Goal: Task Accomplishment & Management: Manage account settings

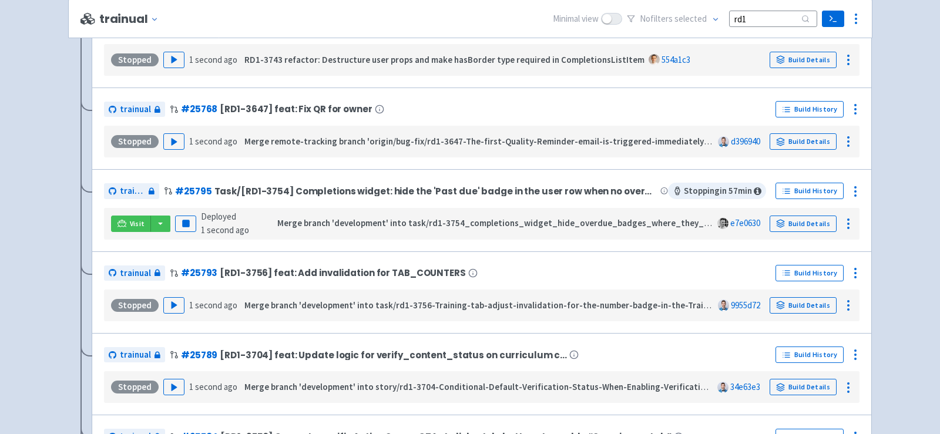
scroll to position [296, 0]
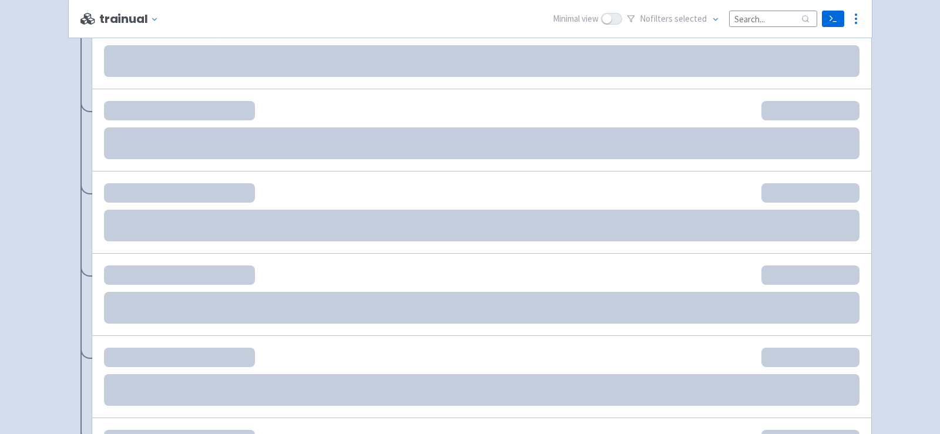
scroll to position [310, 0]
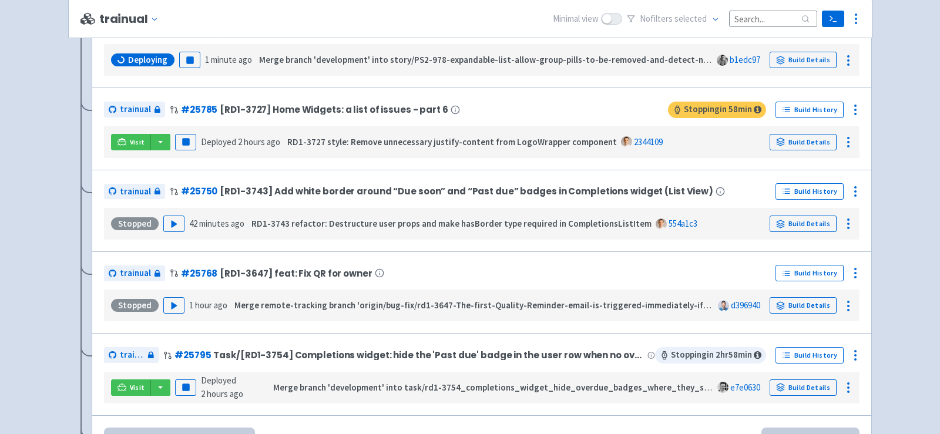
click at [743, 23] on input at bounding box center [773, 19] width 88 height 16
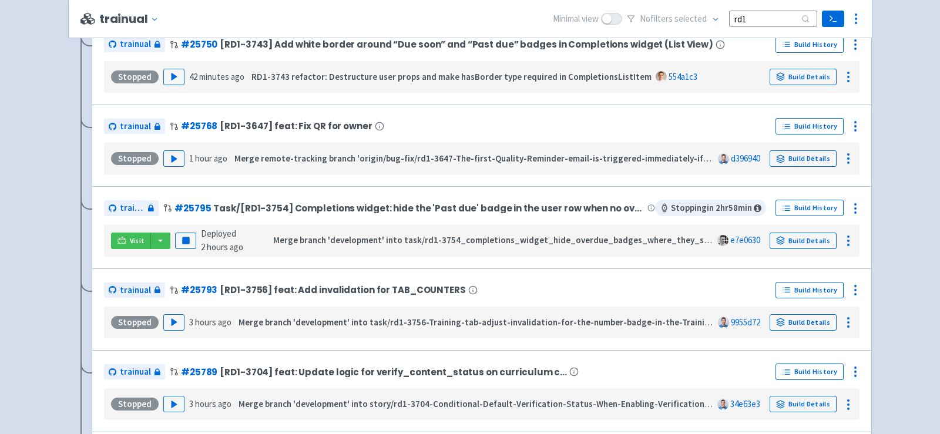
scroll to position [270, 0]
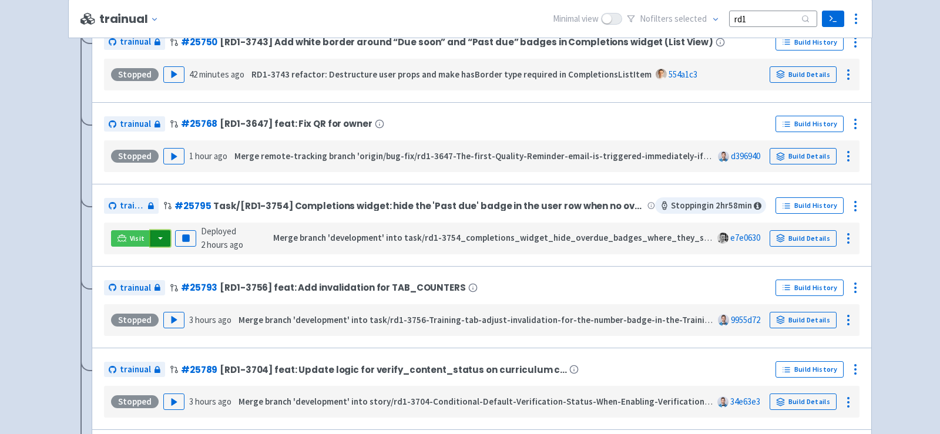
click at [159, 237] on button "button" at bounding box center [160, 238] width 20 height 16
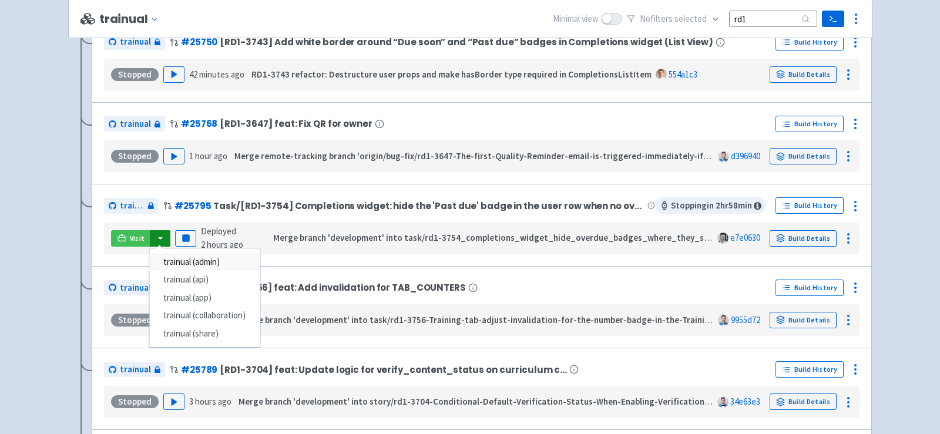
click at [187, 259] on link "trainual (admin)" at bounding box center [204, 262] width 110 height 18
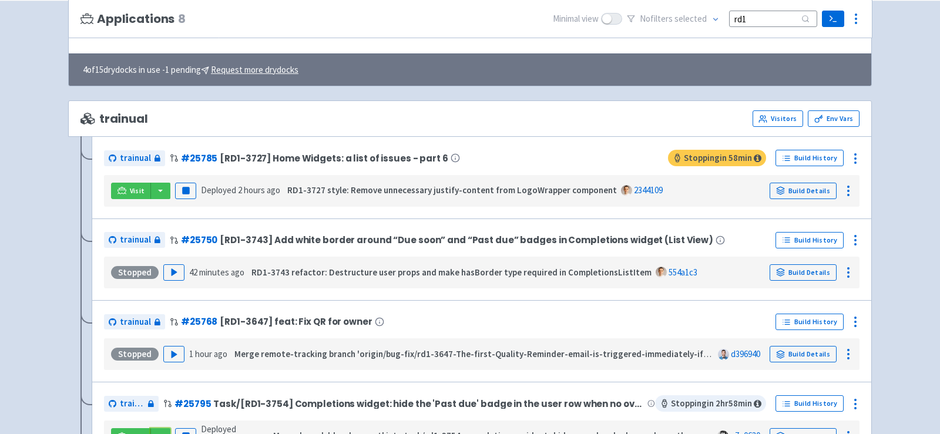
scroll to position [61, 0]
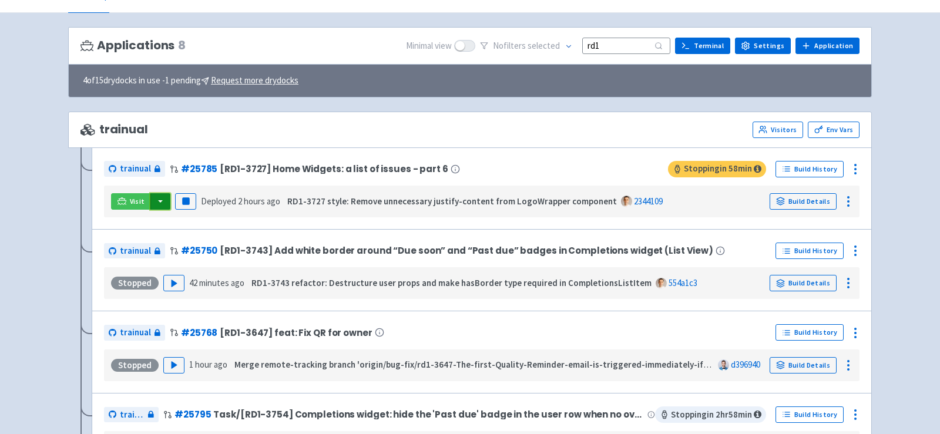
click at [161, 201] on button "button" at bounding box center [160, 201] width 20 height 16
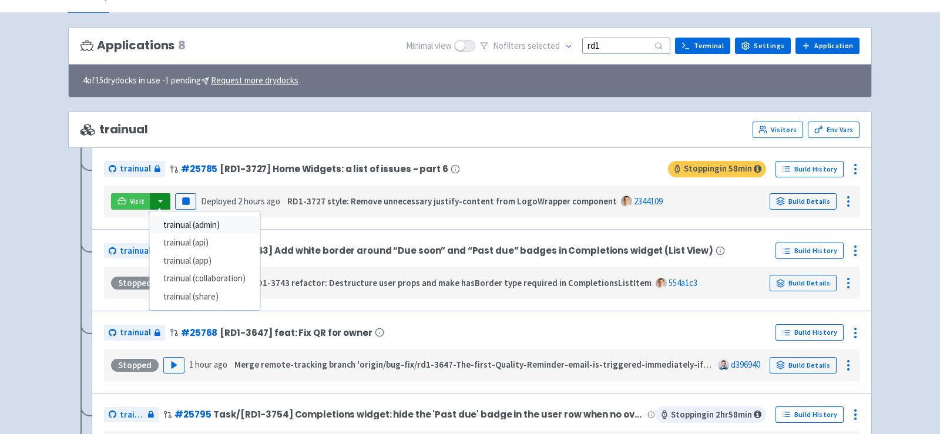
click at [194, 216] on link "trainual (admin)" at bounding box center [204, 225] width 110 height 18
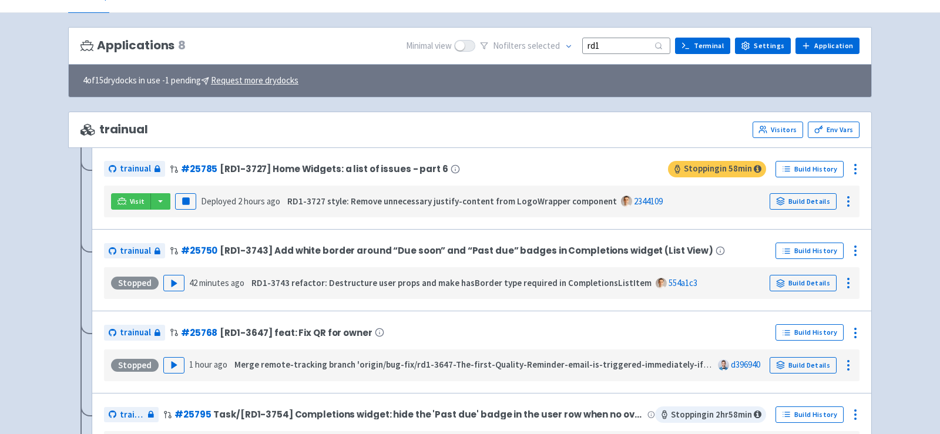
click at [619, 43] on input "rd1" at bounding box center [626, 46] width 88 height 16
type input "r"
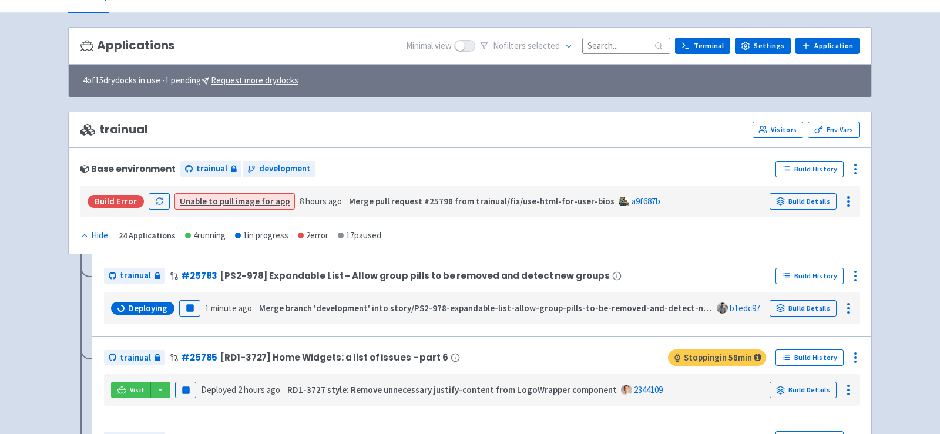
scroll to position [0, 0]
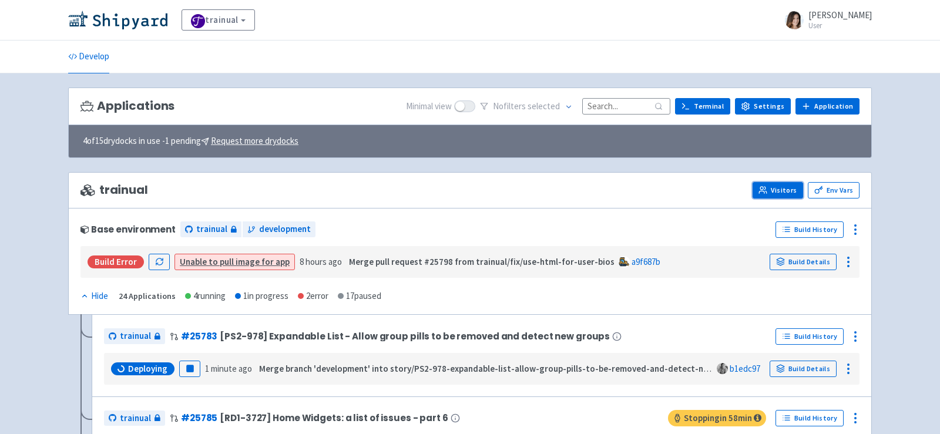
click at [790, 187] on link "Visitors" at bounding box center [777, 190] width 51 height 16
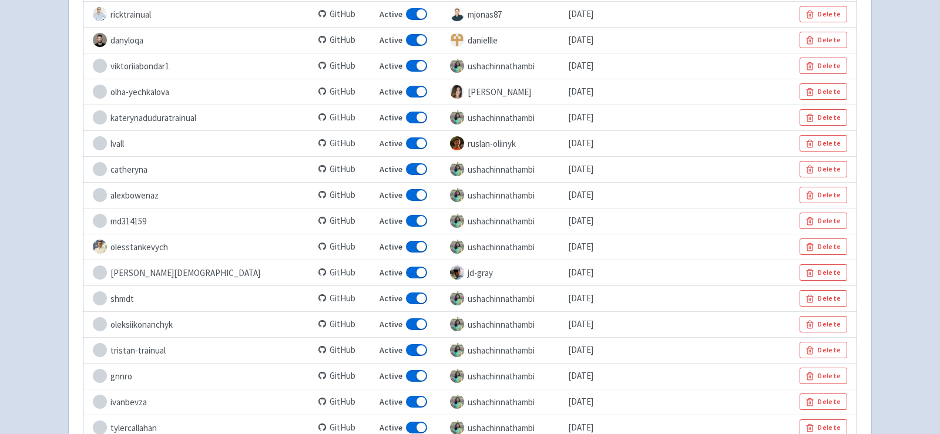
scroll to position [850, 0]
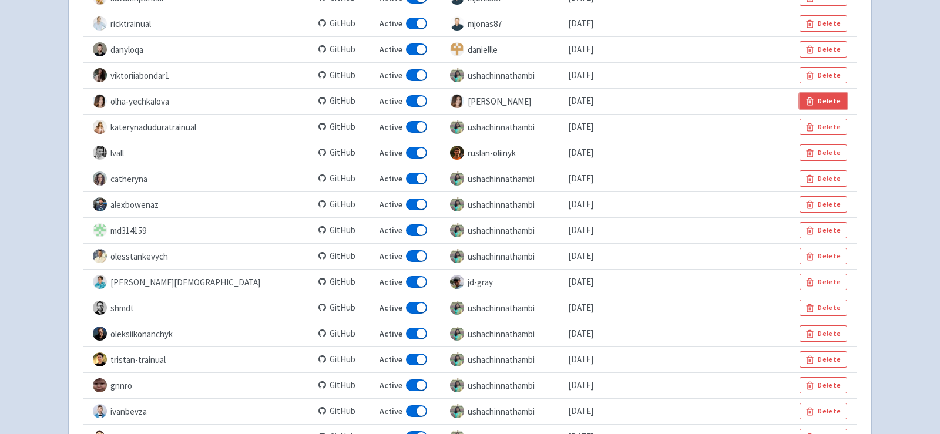
click at [836, 98] on button "Delete" at bounding box center [823, 101] width 48 height 16
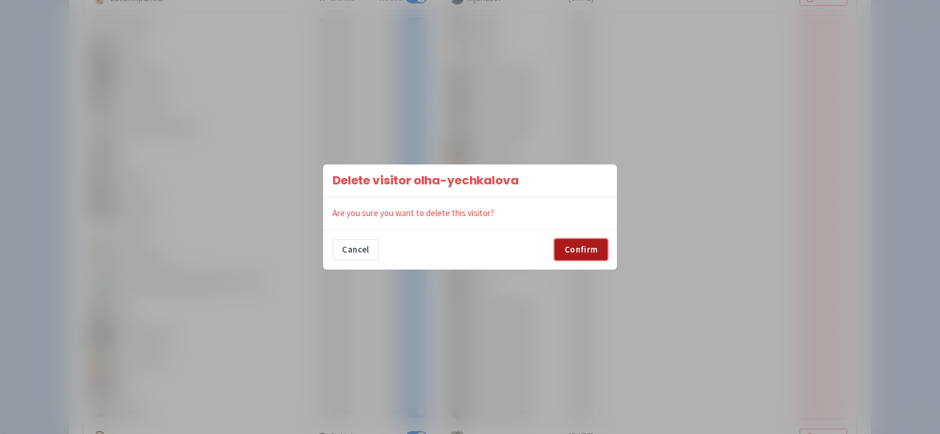
click at [574, 250] on button "Confirm" at bounding box center [581, 249] width 53 height 21
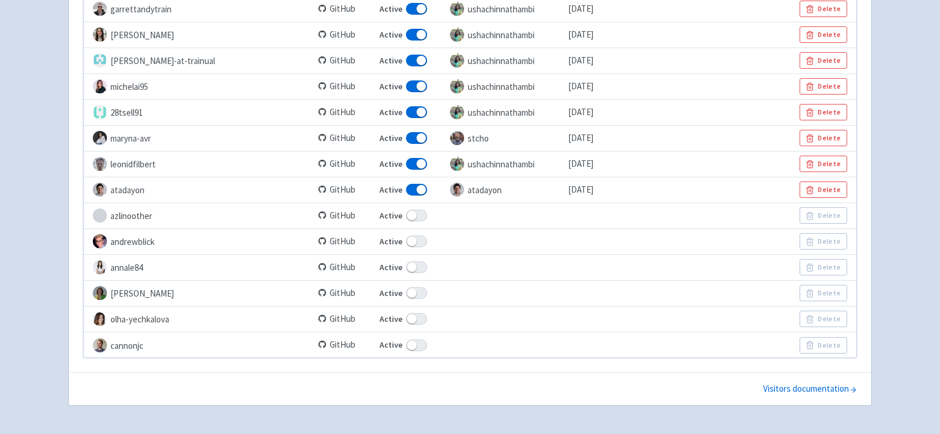
scroll to position [1492, 0]
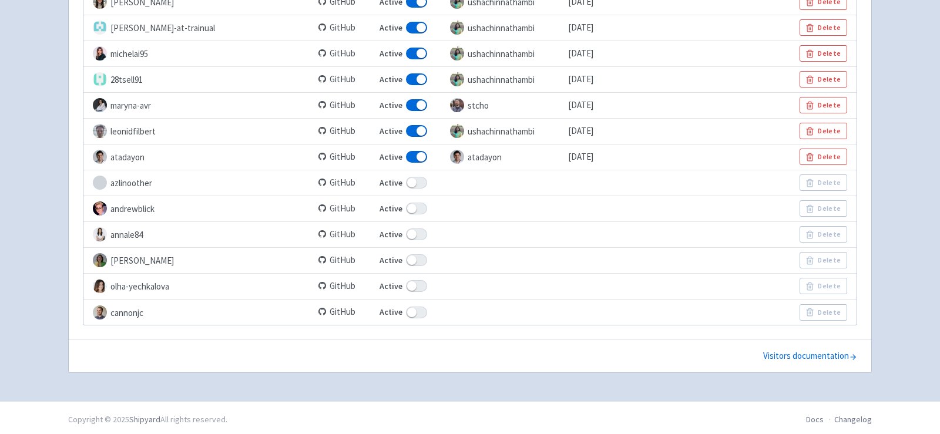
click at [406, 281] on span at bounding box center [416, 286] width 21 height 12
click at [379, 283] on input "Active" at bounding box center [383, 287] width 8 height 8
checkbox input "false"
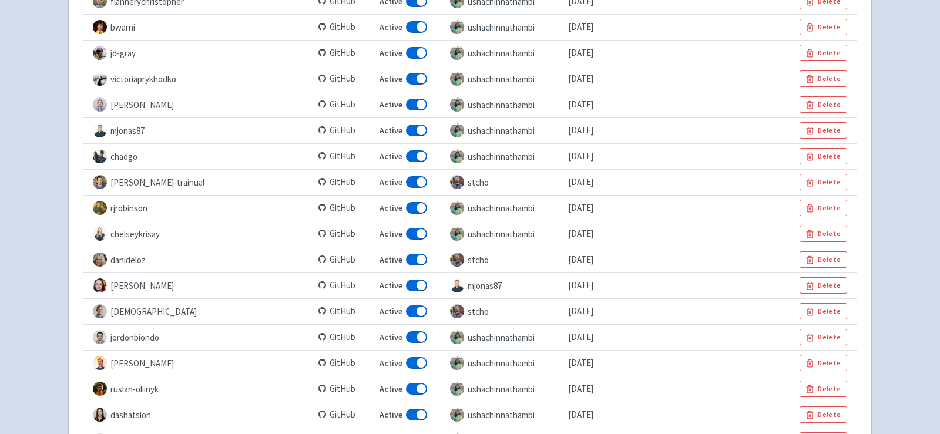
scroll to position [0, 0]
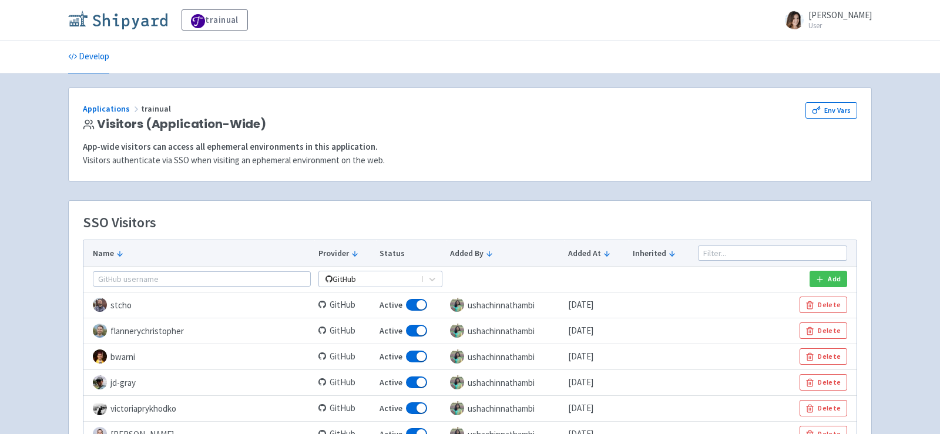
click at [126, 18] on img at bounding box center [117, 20] width 99 height 19
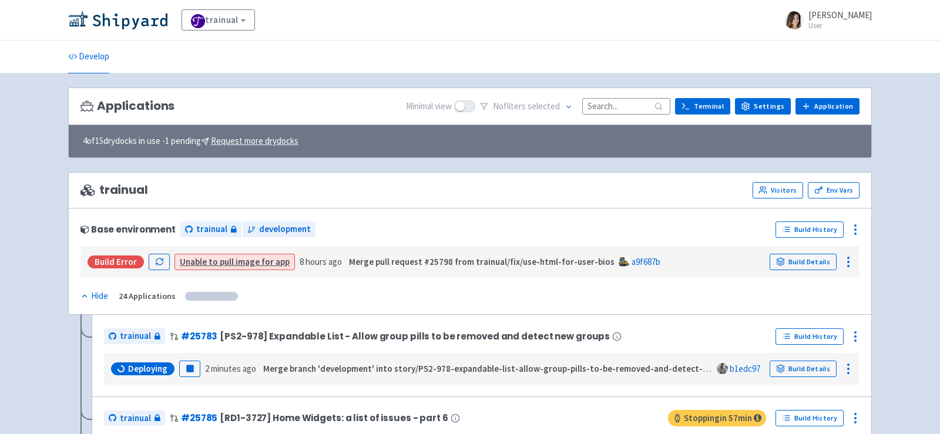
click at [636, 102] on input at bounding box center [626, 106] width 88 height 16
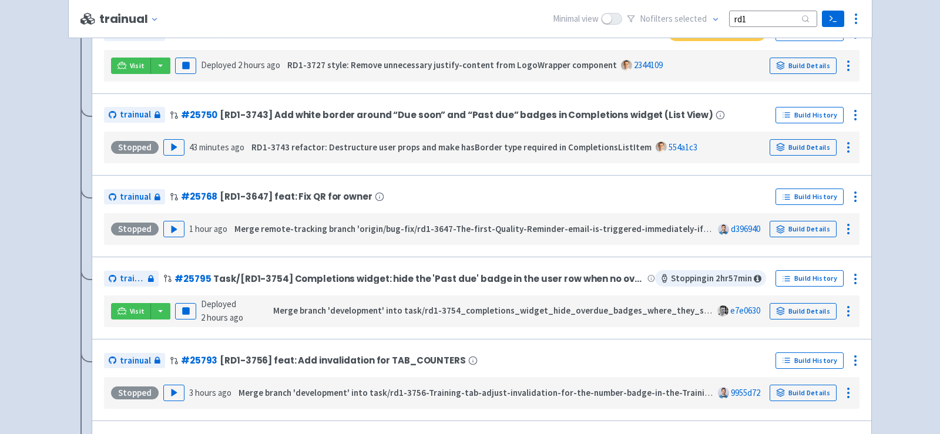
scroll to position [198, 0]
type input "rd1"
click at [163, 308] on button "button" at bounding box center [160, 311] width 20 height 16
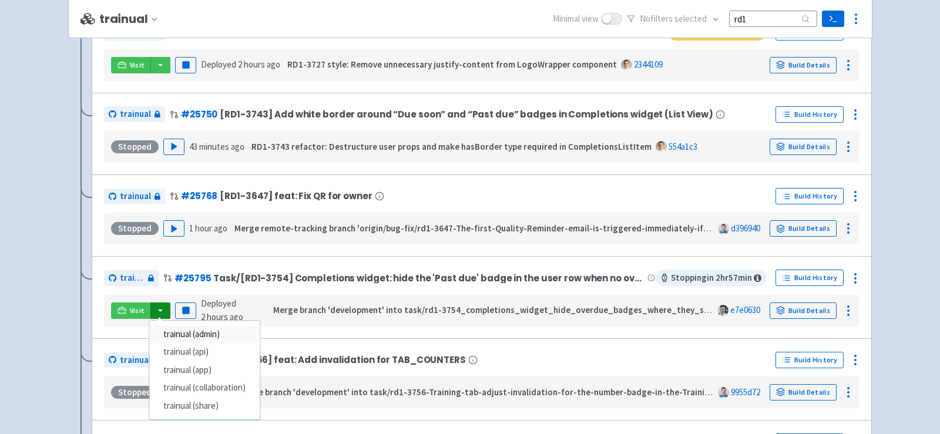
click at [190, 330] on link "trainual (admin)" at bounding box center [204, 334] width 110 height 18
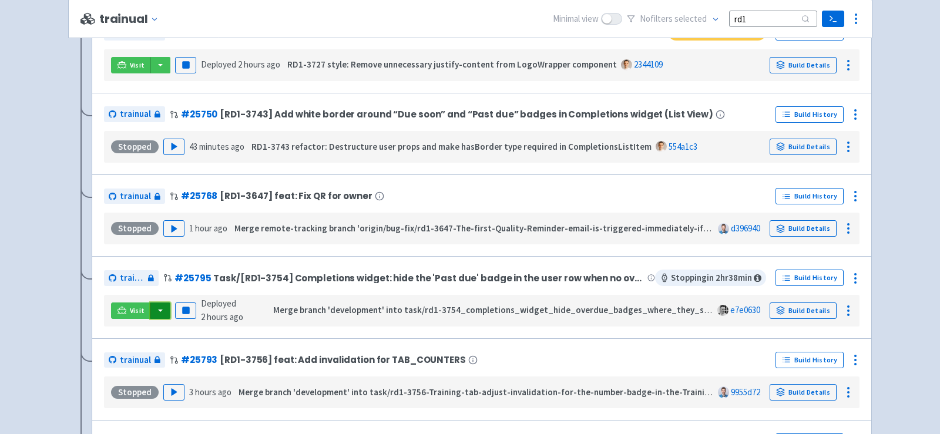
click at [160, 311] on button "button" at bounding box center [160, 311] width 20 height 16
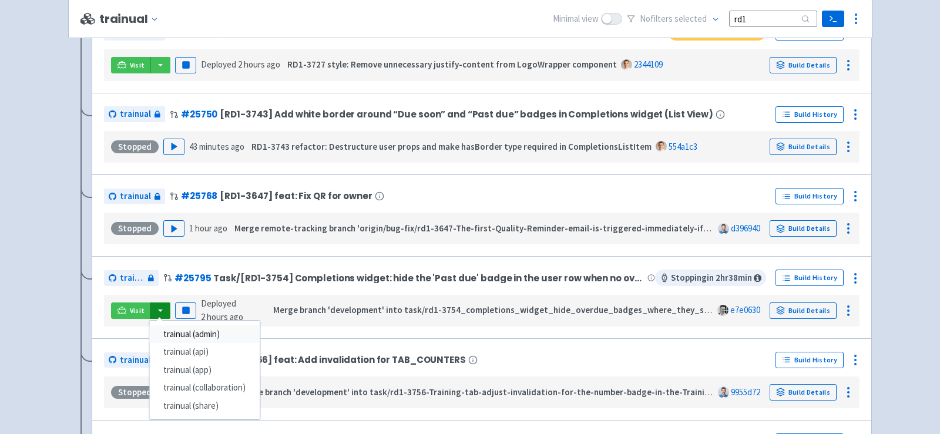
click at [198, 332] on link "trainual (admin)" at bounding box center [204, 334] width 110 height 18
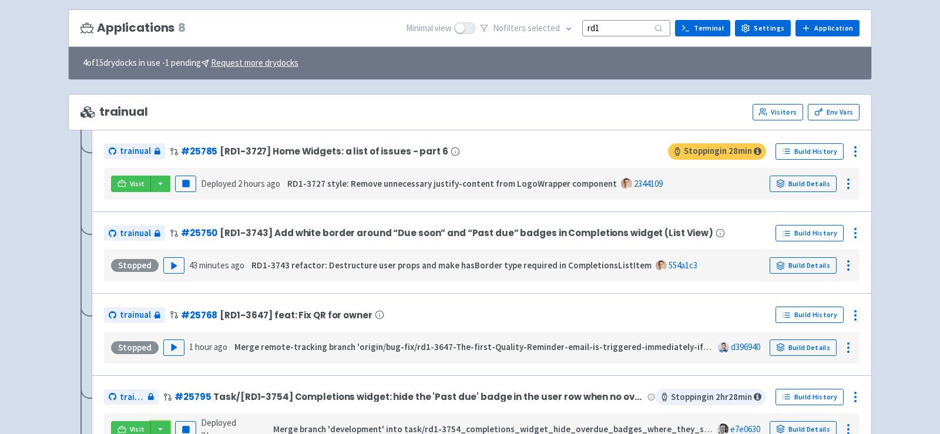
scroll to position [65, 0]
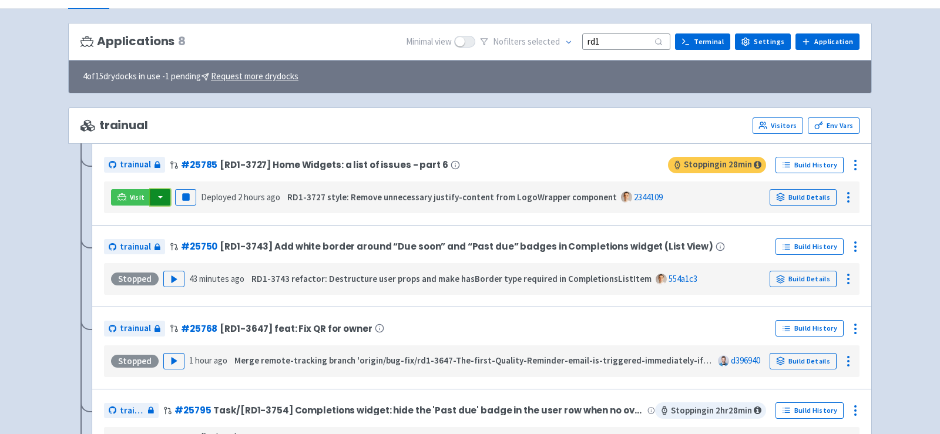
click at [160, 194] on button "button" at bounding box center [160, 197] width 20 height 16
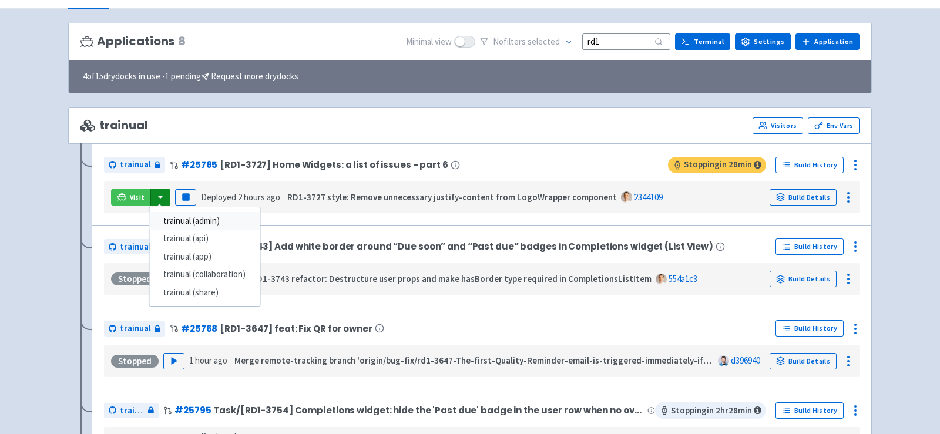
click at [188, 219] on link "trainual (admin)" at bounding box center [204, 221] width 110 height 18
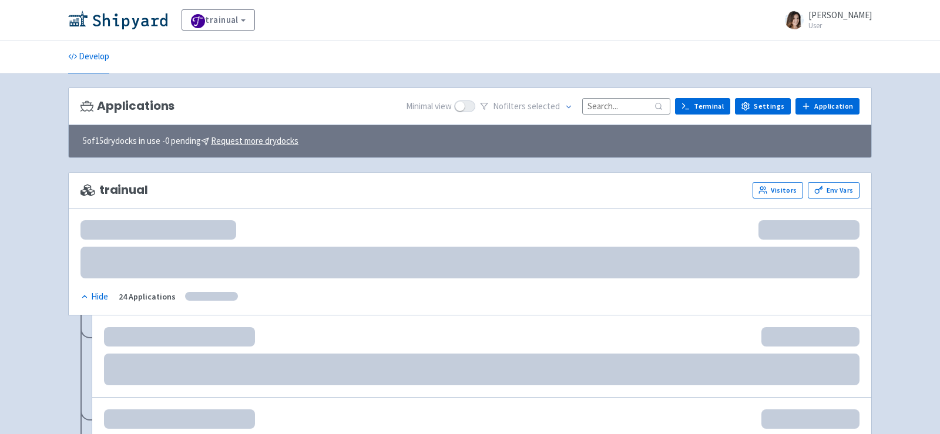
scroll to position [65, 0]
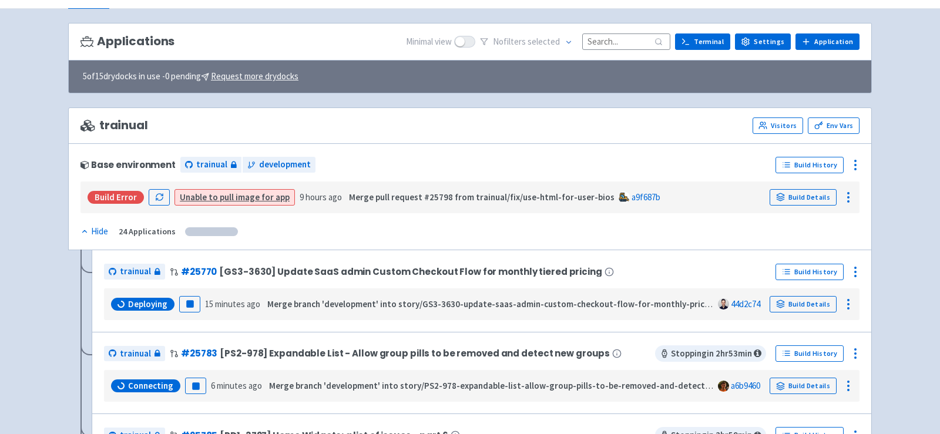
click at [623, 42] on input at bounding box center [626, 41] width 88 height 16
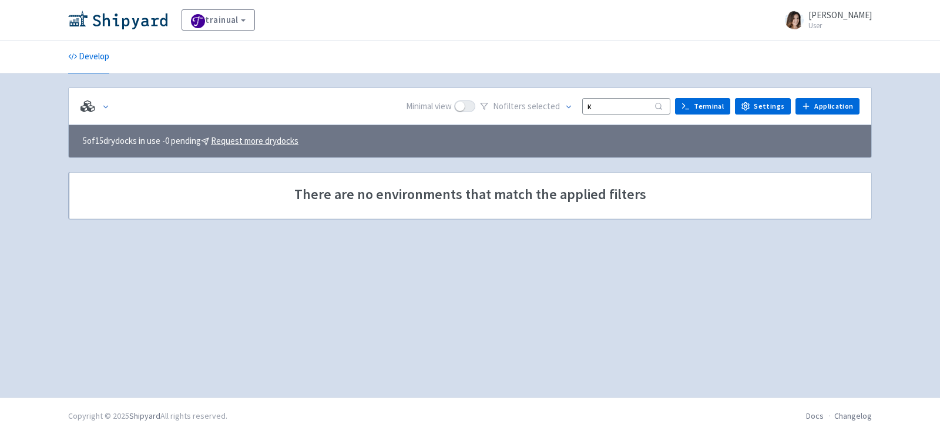
scroll to position [0, 0]
type input "к"
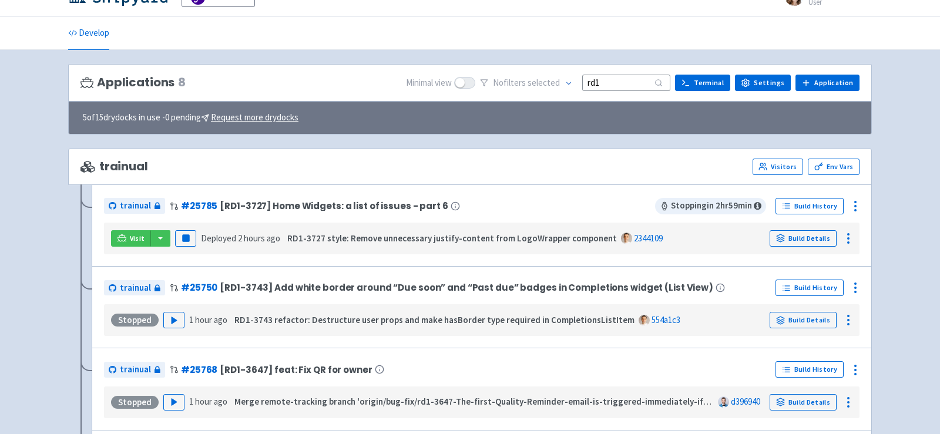
scroll to position [25, 0]
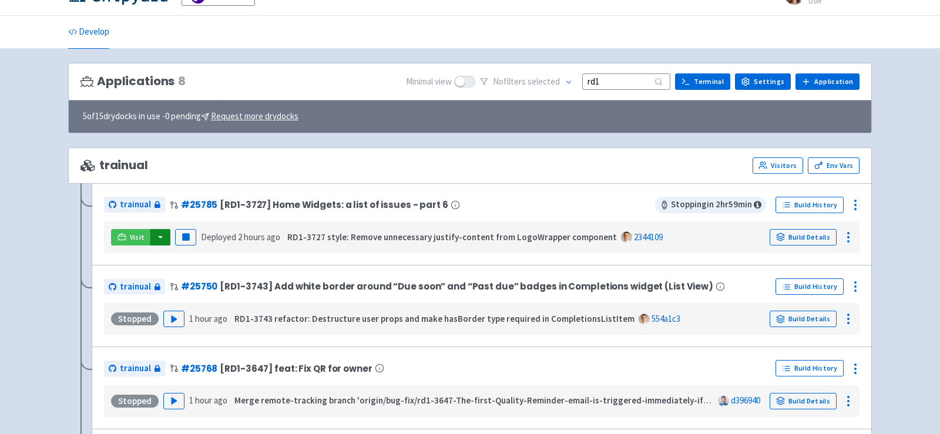
type input "rd1"
click at [153, 234] on button "button" at bounding box center [160, 237] width 20 height 16
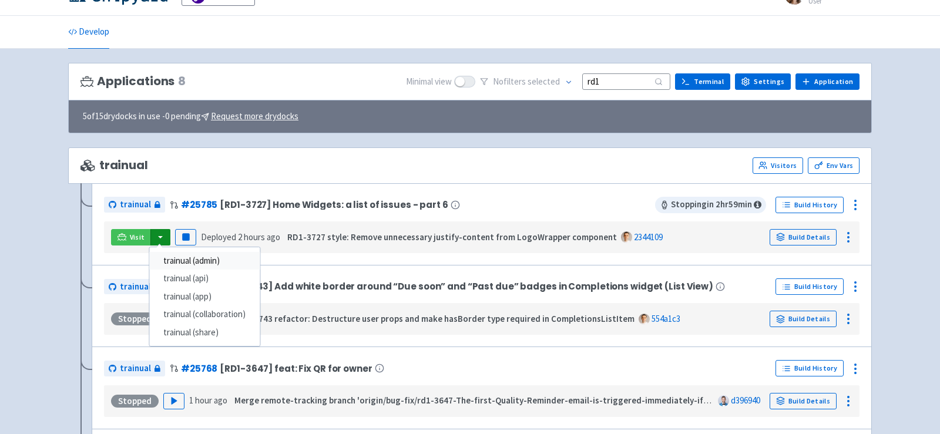
click at [185, 258] on link "trainual (admin)" at bounding box center [204, 261] width 110 height 18
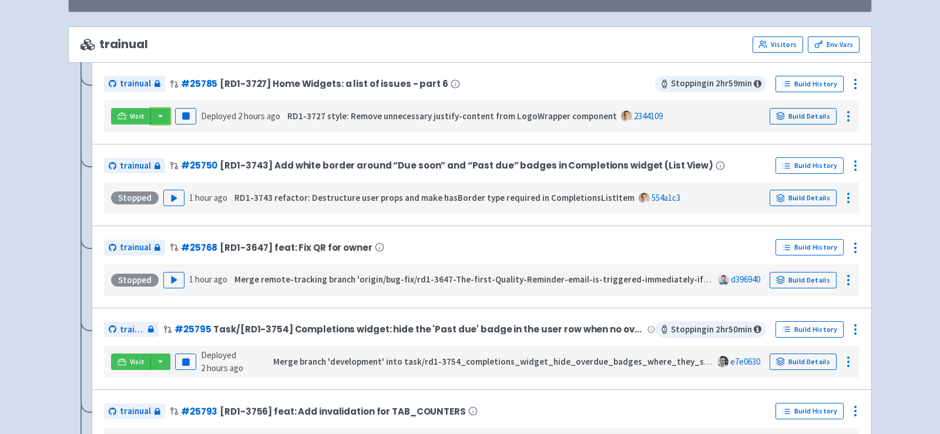
scroll to position [216, 0]
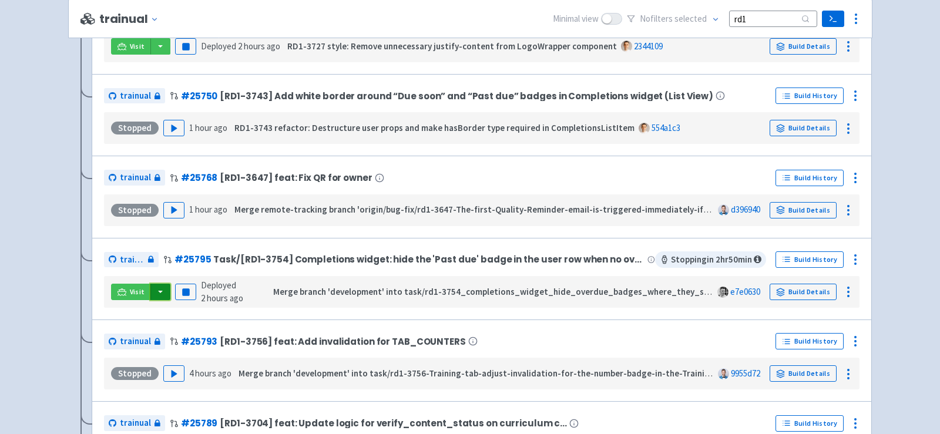
click at [159, 291] on button "button" at bounding box center [160, 292] width 20 height 16
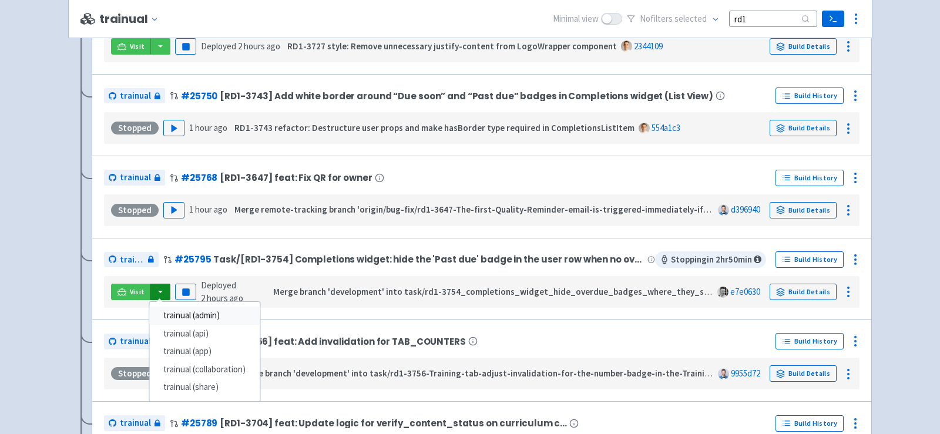
click at [188, 314] on link "trainual (admin)" at bounding box center [204, 316] width 110 height 18
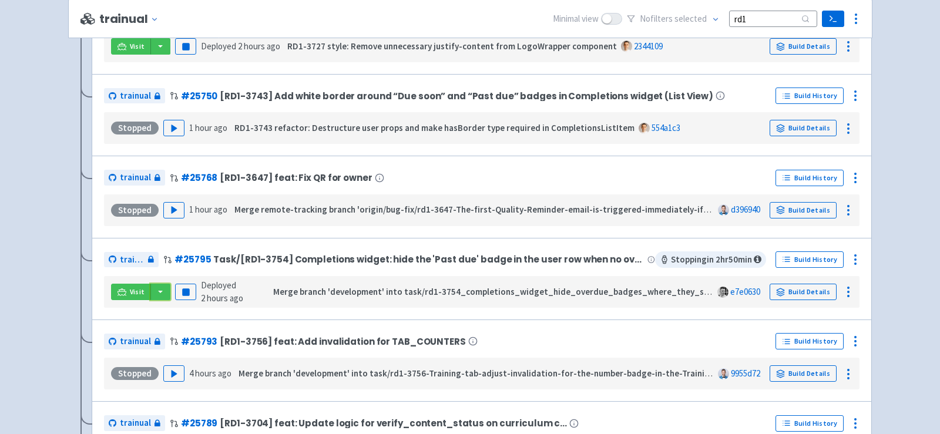
scroll to position [0, 0]
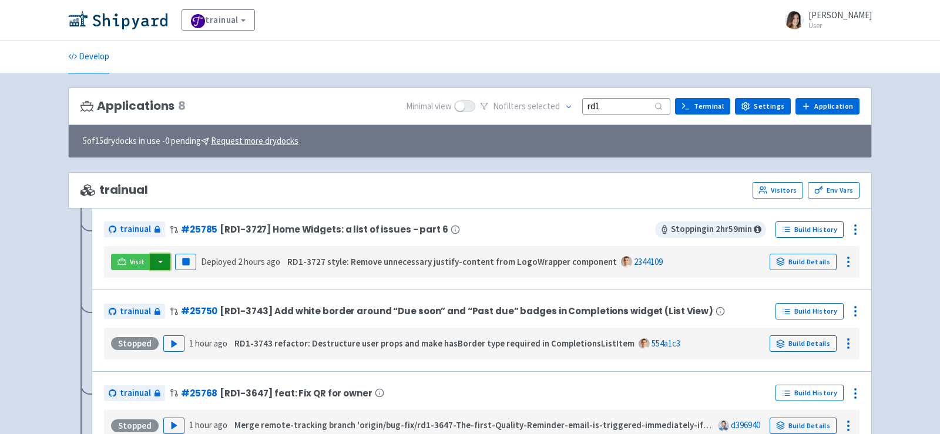
click at [158, 261] on button "button" at bounding box center [160, 262] width 20 height 16
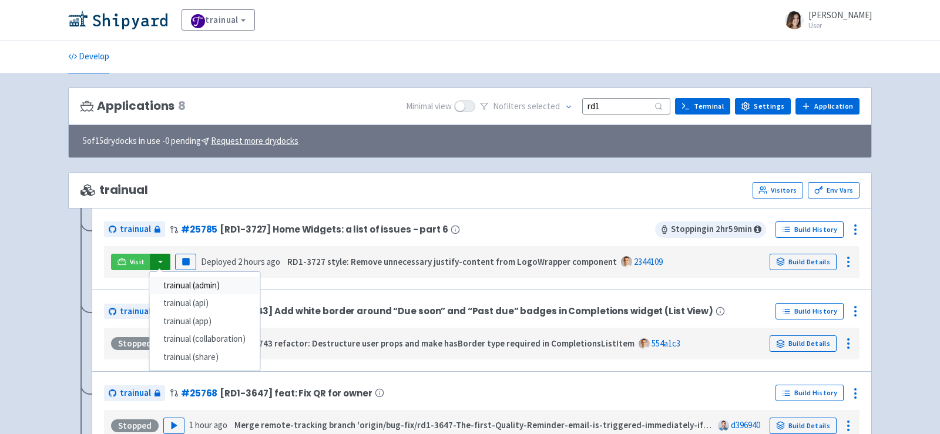
click at [182, 280] on link "trainual (admin)" at bounding box center [204, 286] width 110 height 18
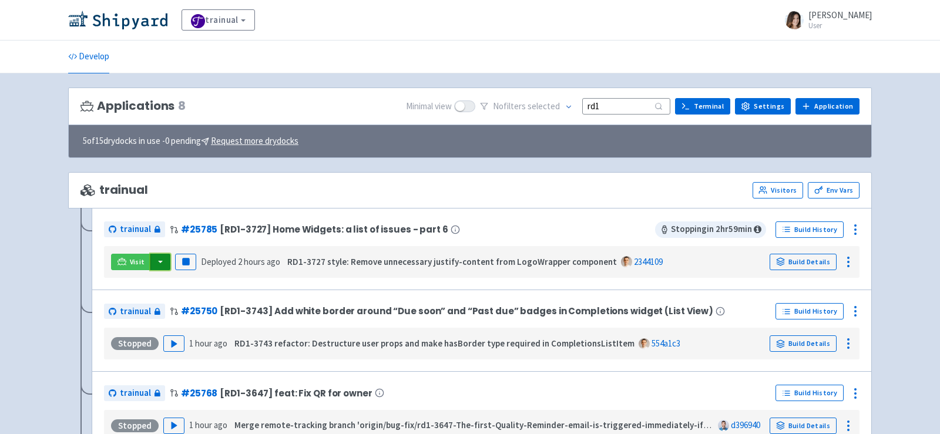
click at [157, 263] on button "button" at bounding box center [160, 262] width 20 height 16
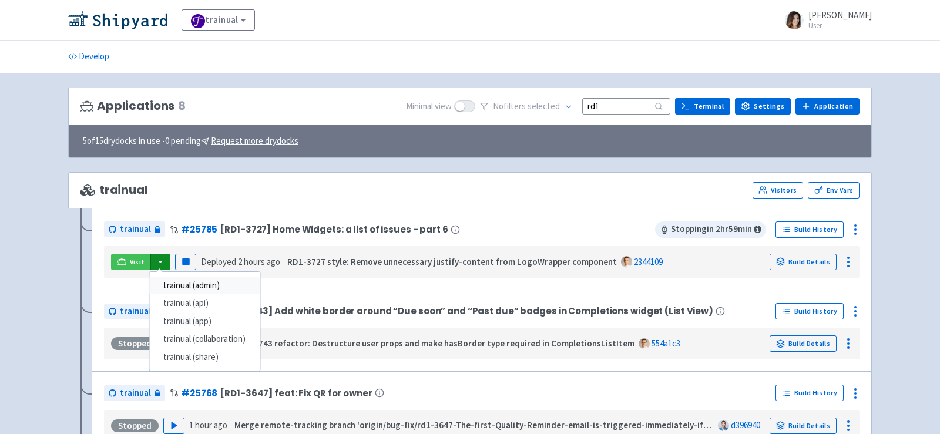
click at [187, 285] on link "trainual (admin)" at bounding box center [204, 286] width 110 height 18
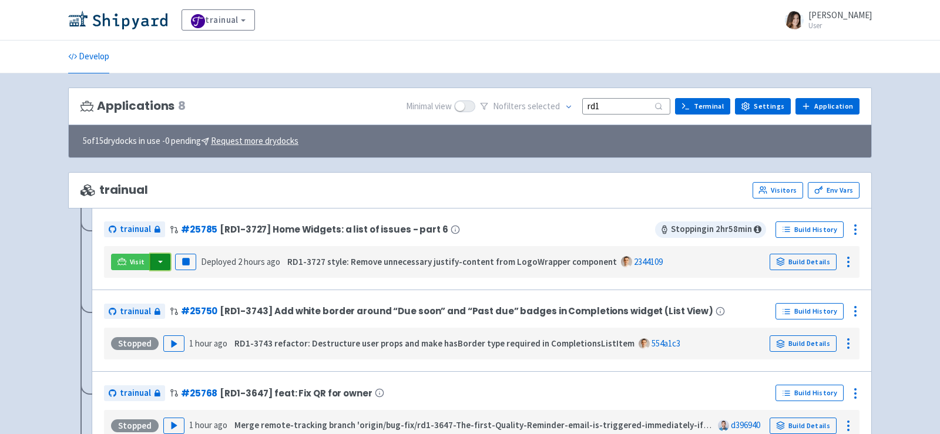
click at [154, 261] on button "button" at bounding box center [160, 262] width 20 height 16
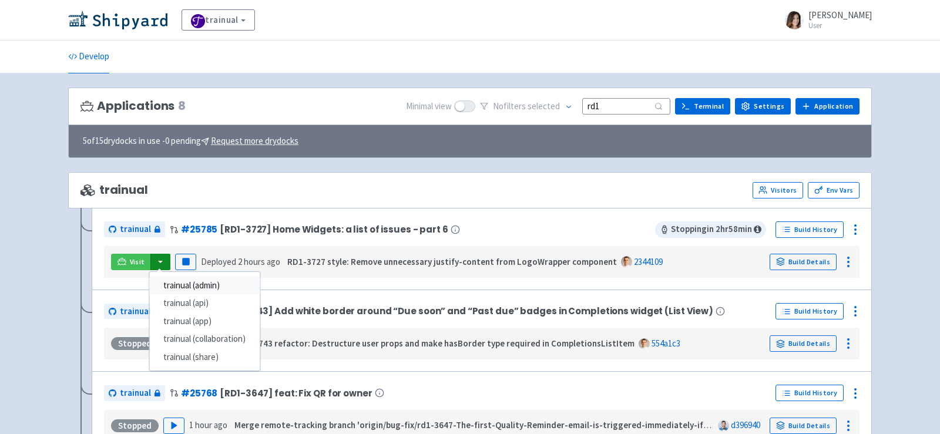
click at [174, 278] on link "trainual (admin)" at bounding box center [204, 286] width 110 height 18
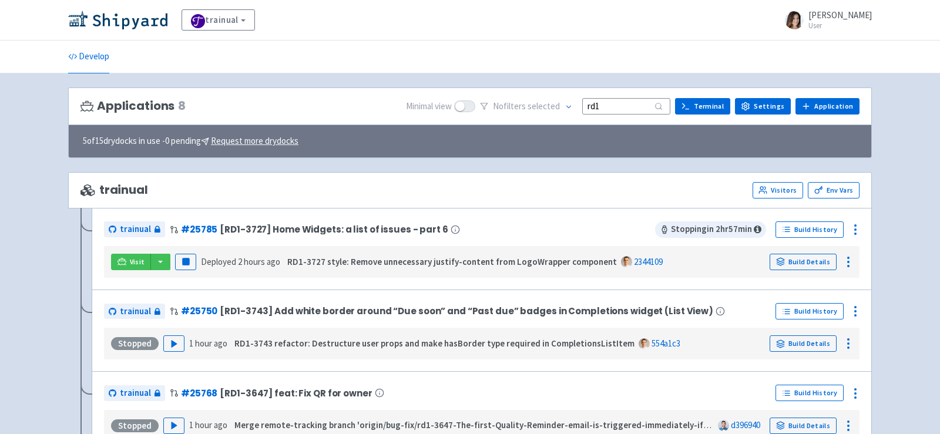
click at [158, 267] on div "Visit trainual (admin) trainual (api) trainual (app) trainual (collaboration) t…" at bounding box center [482, 262] width 746 height 22
click at [157, 263] on button "button" at bounding box center [160, 262] width 20 height 16
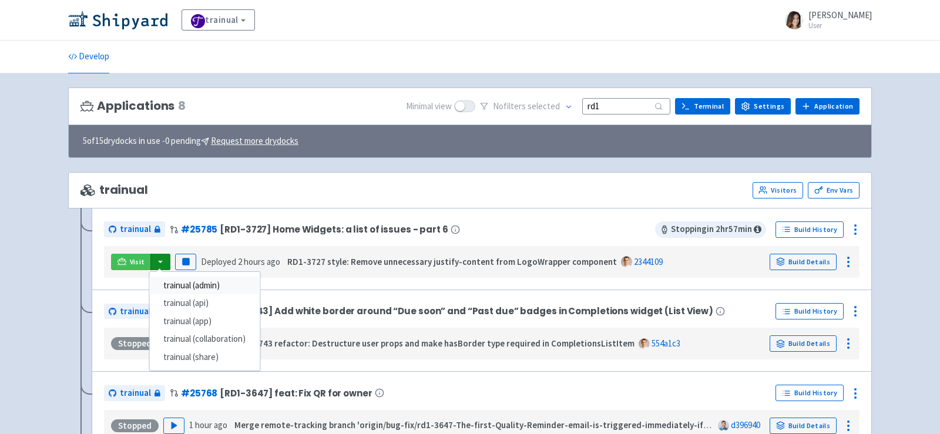
click at [185, 281] on link "trainual (admin)" at bounding box center [204, 286] width 110 height 18
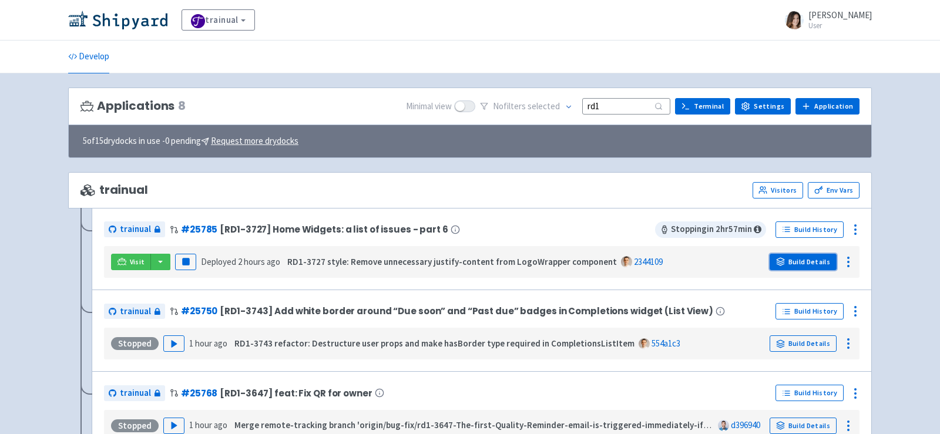
click at [808, 255] on link "Build Details" at bounding box center [803, 262] width 67 height 16
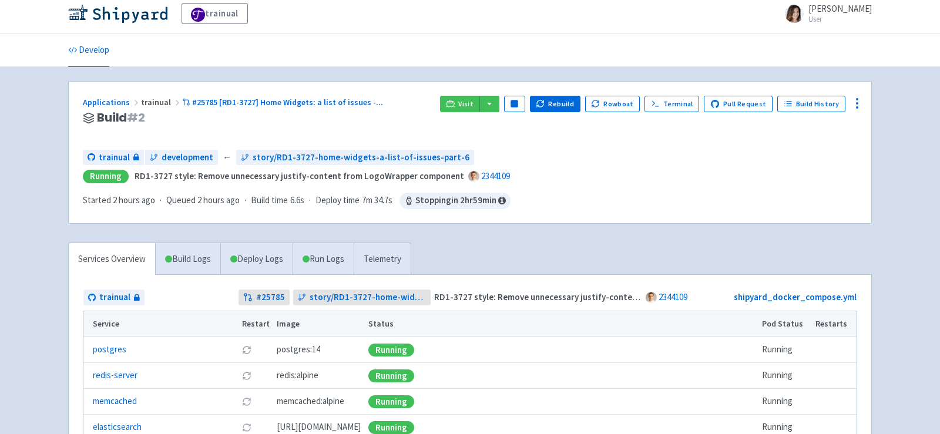
scroll to position [4, 0]
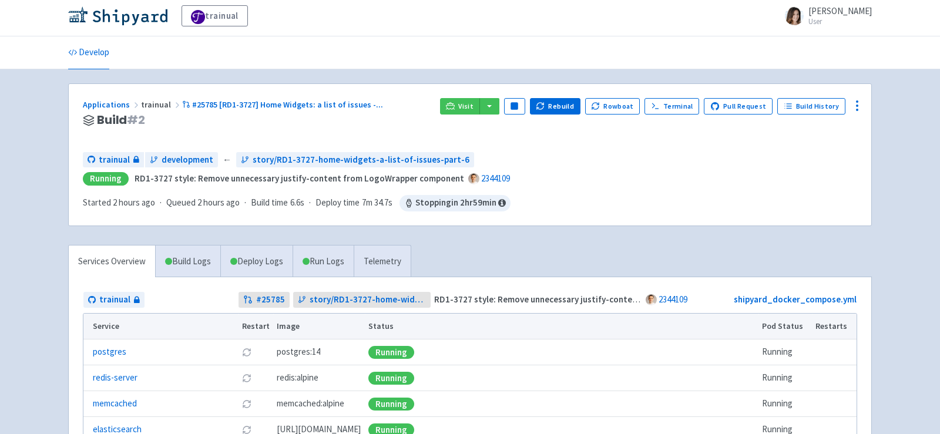
click at [564, 44] on ul "Develop" at bounding box center [470, 52] width 818 height 32
click at [473, 102] on span "Visit" at bounding box center [465, 106] width 15 height 9
click at [499, 107] on button "button" at bounding box center [489, 106] width 20 height 16
click at [514, 126] on link "trainual (admin)" at bounding box center [533, 130] width 110 height 18
